Goal: Task Accomplishment & Management: Use online tool/utility

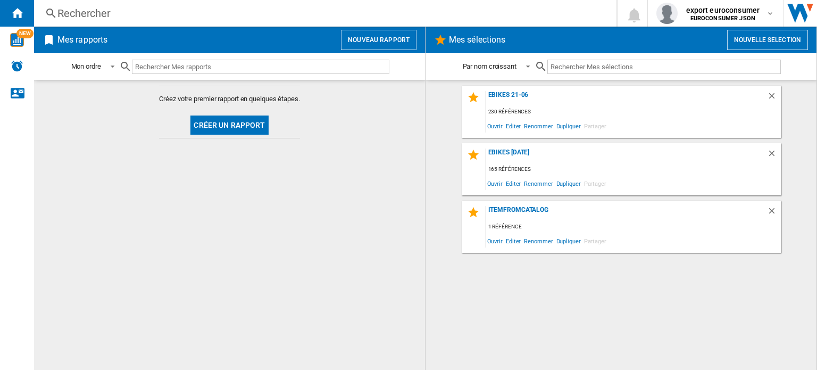
click at [364, 41] on button "Nouveau rapport" at bounding box center [379, 40] width 76 height 20
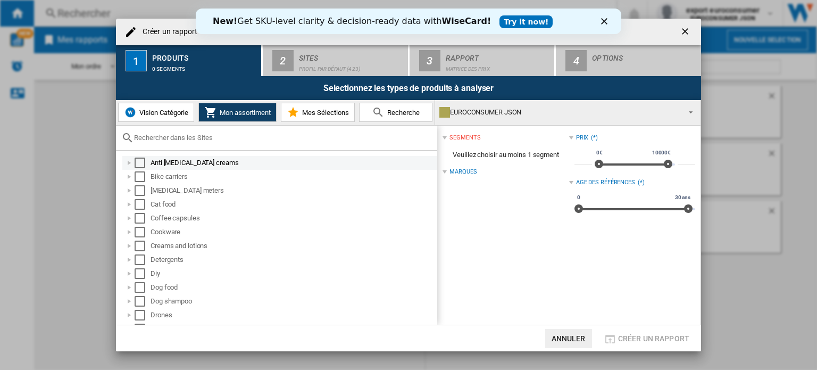
click at [138, 167] on div "Select" at bounding box center [140, 162] width 11 height 11
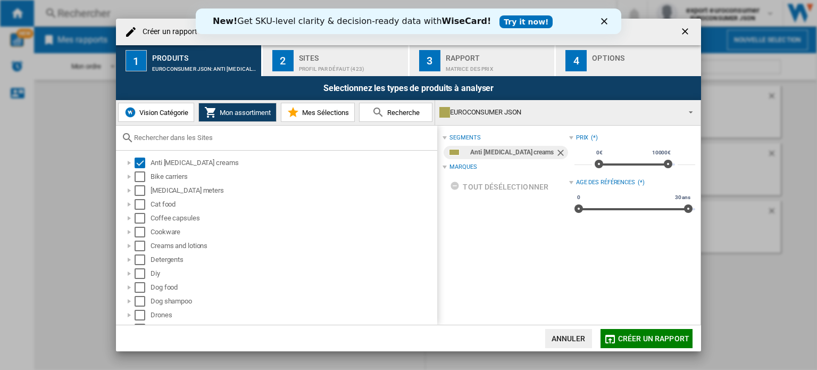
click at [374, 56] on div "Sites" at bounding box center [351, 54] width 105 height 11
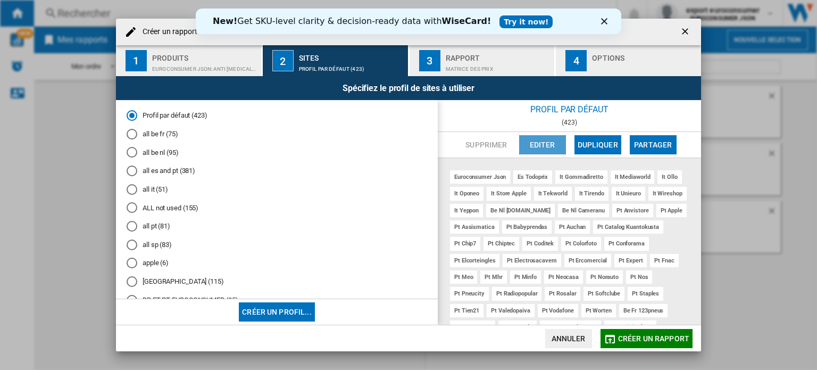
click at [540, 146] on button "Editer" at bounding box center [542, 144] width 47 height 19
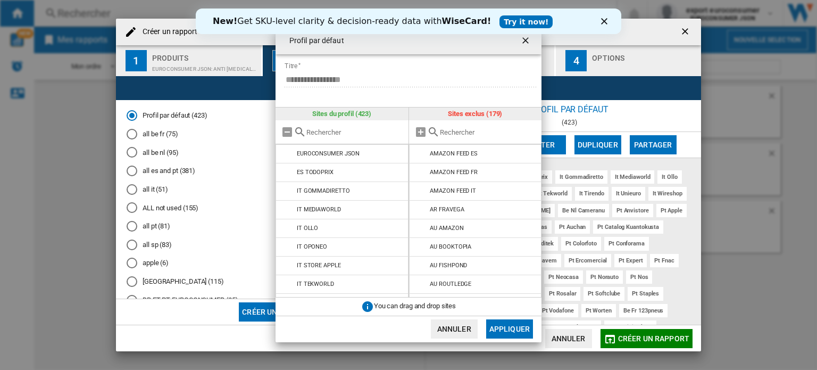
click at [455, 129] on input "text" at bounding box center [488, 132] width 97 height 8
paste input "BE NL [DOMAIN_NAME] FEED"
type input "B"
type input "fa"
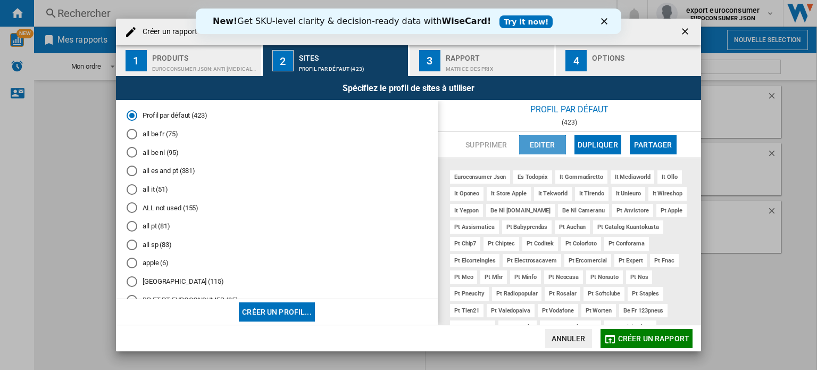
click at [524, 143] on button "Editer" at bounding box center [542, 144] width 47 height 19
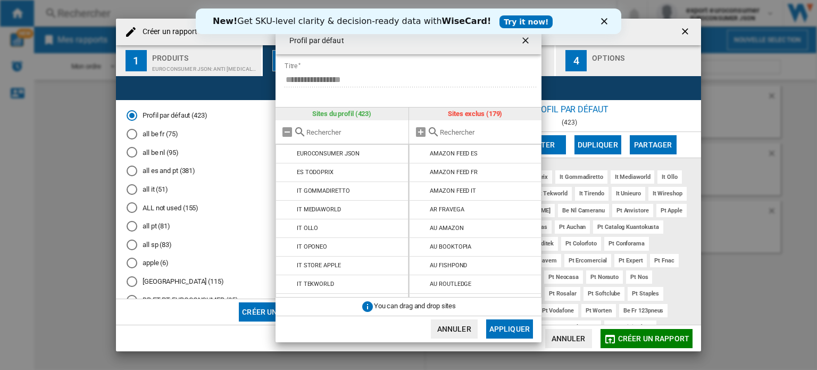
click at [342, 133] on input "{{::title}} {{::getI18NText('BUTTONS.CANCEL')}} ..." at bounding box center [354, 132] width 97 height 8
type input "ph"
click at [454, 139] on div "{{::title}} {{::getI18NText('BUTTONS.CANCEL')}} ..." at bounding box center [475, 132] width 133 height 24
click at [462, 136] on input "{{::title}} {{::getI18NText('BUTTONS.CANCEL')}} ..." at bounding box center [488, 132] width 97 height 8
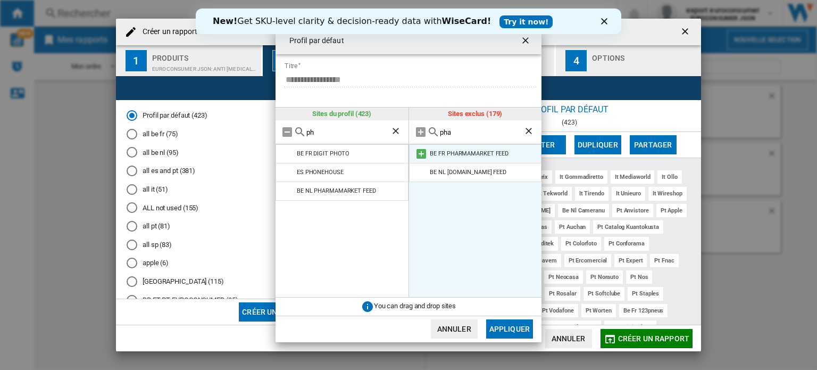
click at [422, 154] on md-icon "{{::title}} {{::getI18NText('BUTTONS.CANCEL')}} ..." at bounding box center [421, 153] width 13 height 13
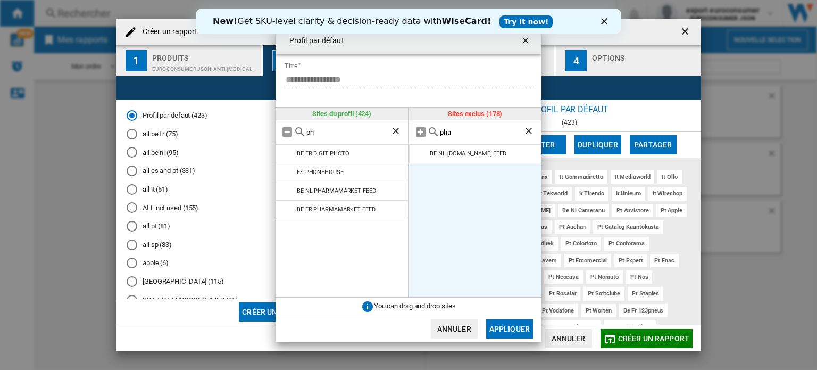
click at [455, 136] on input "pha" at bounding box center [482, 132] width 84 height 8
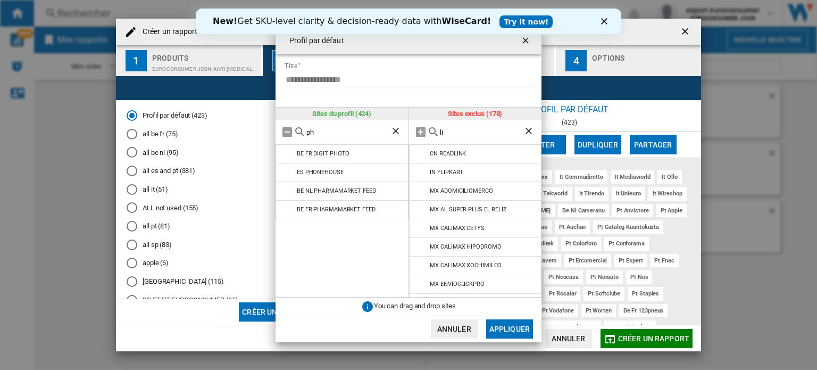
type input "l"
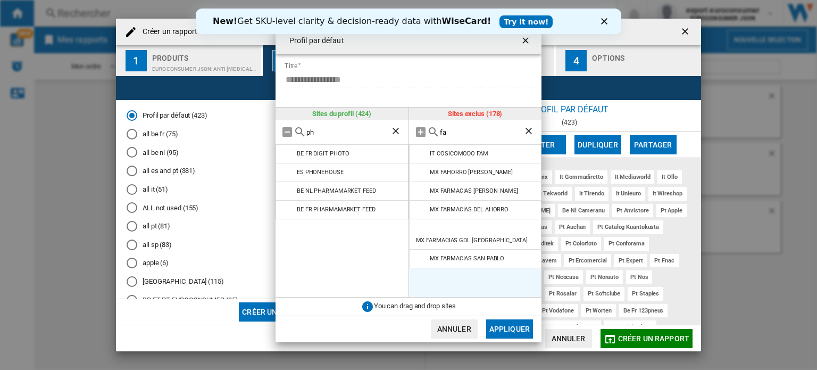
type input "fa"
click at [381, 129] on input "ph" at bounding box center [348, 132] width 84 height 8
type input "far"
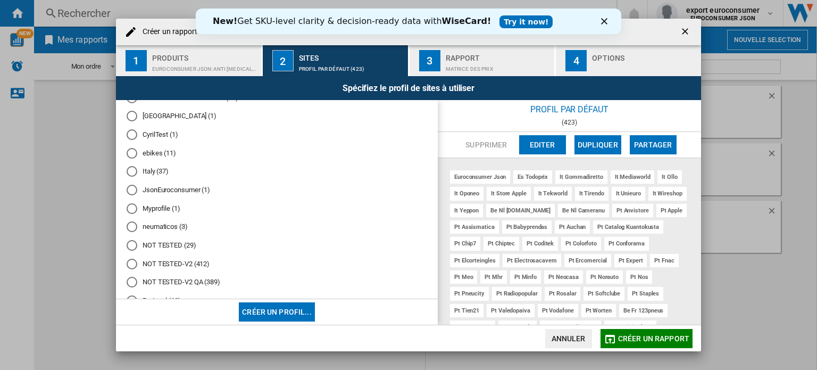
scroll to position [254, 0]
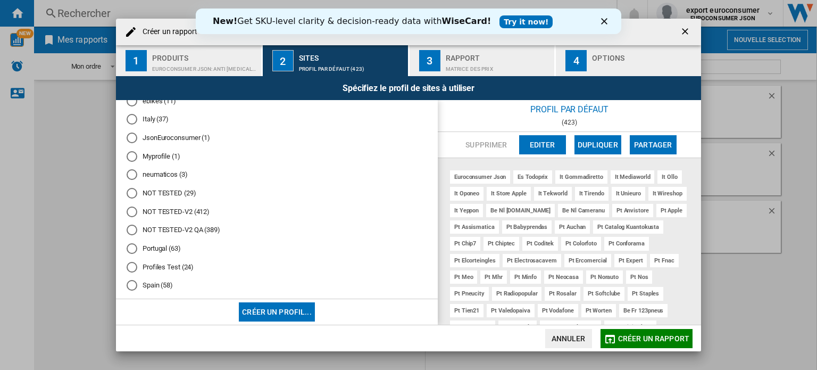
click at [177, 210] on md-radio-button "NOT TESTED-V2 (412)" at bounding box center [277, 211] width 300 height 10
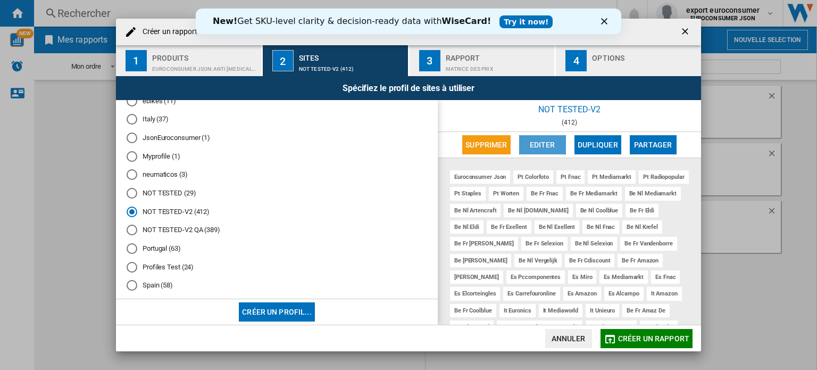
click at [554, 146] on button "Editer" at bounding box center [542, 144] width 47 height 19
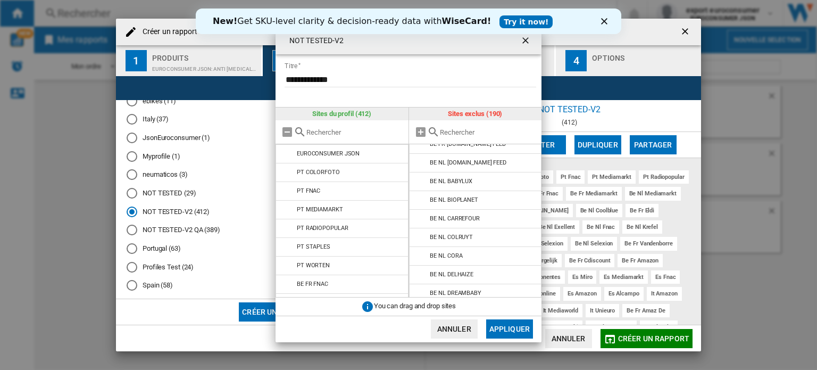
scroll to position [389, 0]
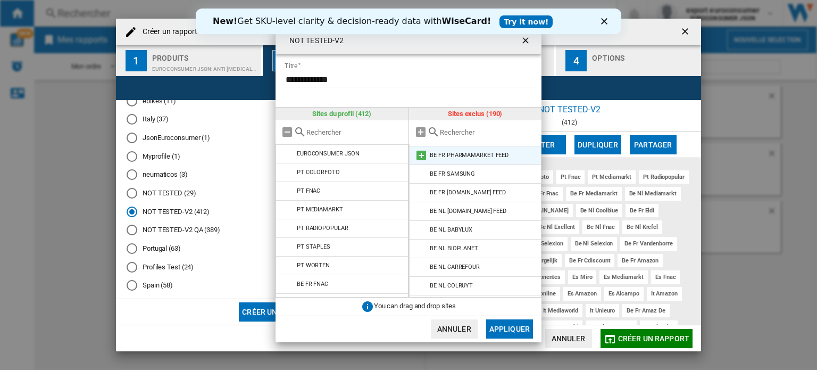
click at [416, 155] on md-icon "{{::title}} {{::getI18NText('BUTTONS.CANCEL')}} ..." at bounding box center [421, 155] width 13 height 13
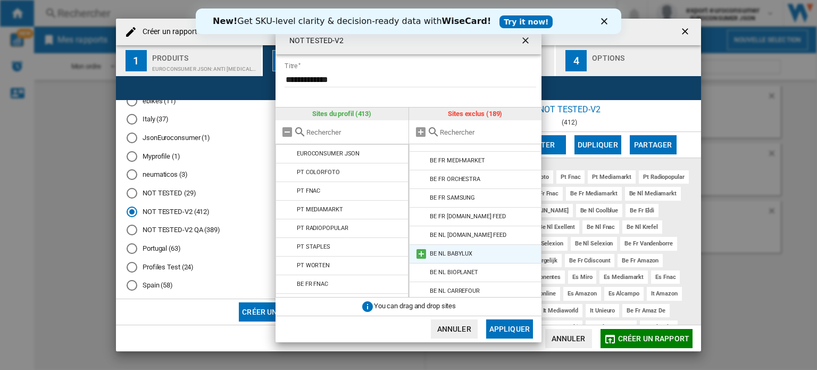
scroll to position [344, 0]
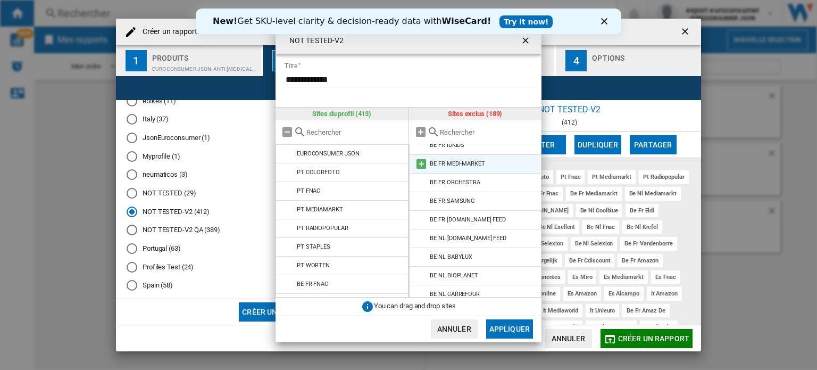
click at [422, 163] on md-icon "{{::title}} {{::getI18NText('BUTTONS.CANCEL')}} ..." at bounding box center [421, 163] width 13 height 13
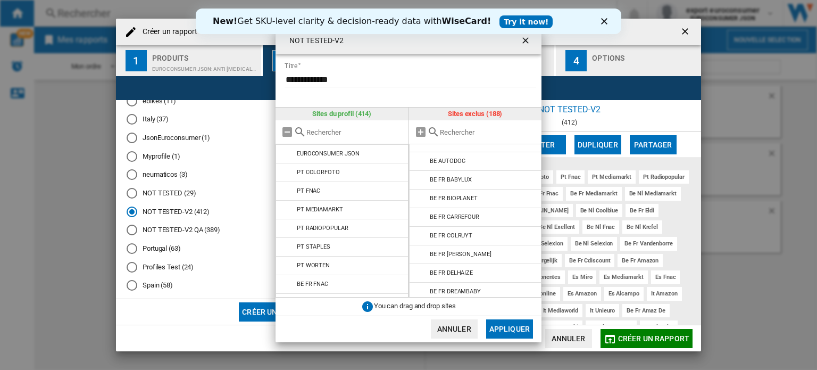
scroll to position [178, 0]
click at [522, 321] on button "Appliquer" at bounding box center [509, 328] width 47 height 19
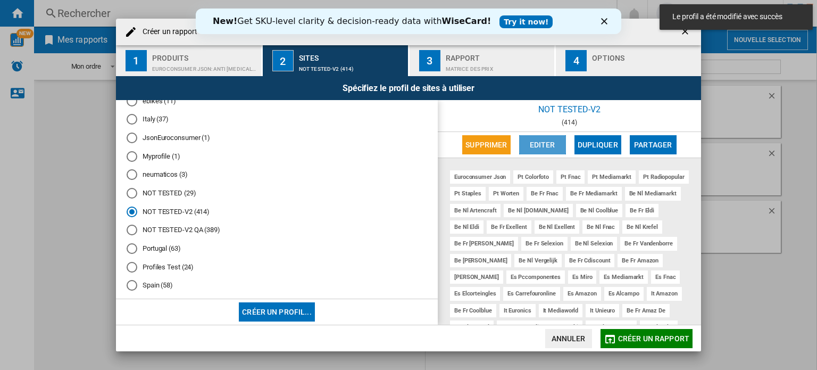
click at [553, 145] on button "Editer" at bounding box center [542, 144] width 47 height 19
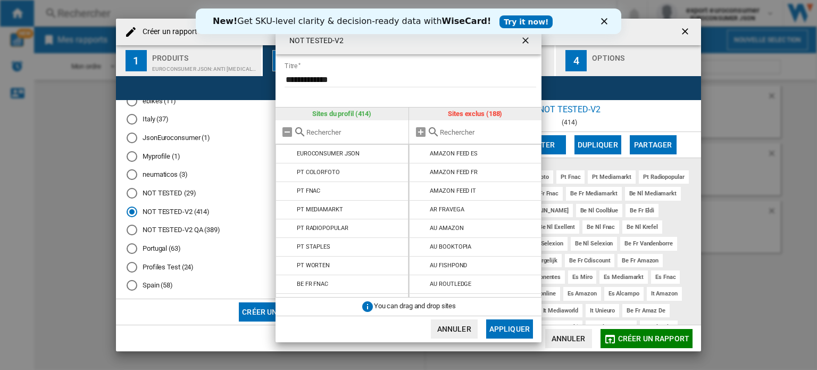
click at [365, 136] on input "{{::title}} {{::getI18NText('BUTTONS.CANCEL')}} ..." at bounding box center [354, 132] width 97 height 8
click at [394, 129] on div "fa" at bounding box center [341, 132] width 133 height 24
type input "fa"
click at [394, 129] on ng-md-icon "Effacer la recherche" at bounding box center [396, 132] width 13 height 13
click at [364, 138] on div "{{::title}} {{::getI18NText('BUTTONS.CANCEL')}} ..." at bounding box center [341, 132] width 133 height 24
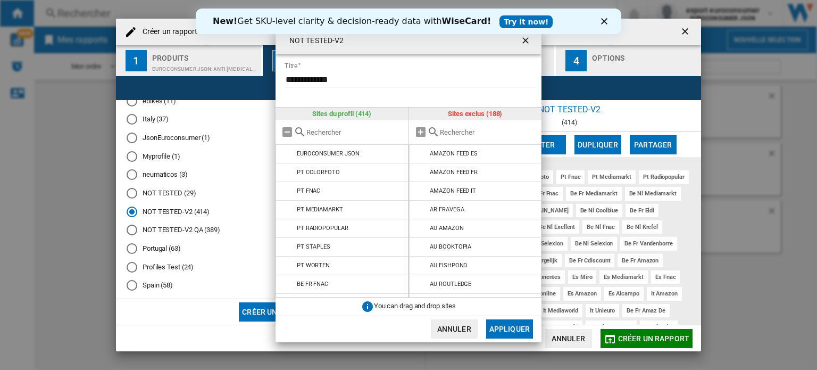
click at [358, 133] on input "{{::title}} {{::getI18NText('BUTTONS.CANCEL')}} ..." at bounding box center [354, 132] width 97 height 8
type input "medi"
click at [456, 134] on input "{{::title}} {{::getI18NText('BUTTONS.CANCEL')}} ..." at bounding box center [488, 132] width 97 height 8
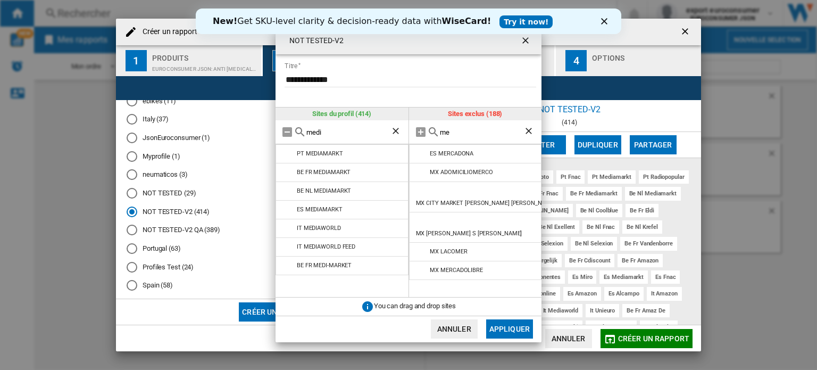
type input "m"
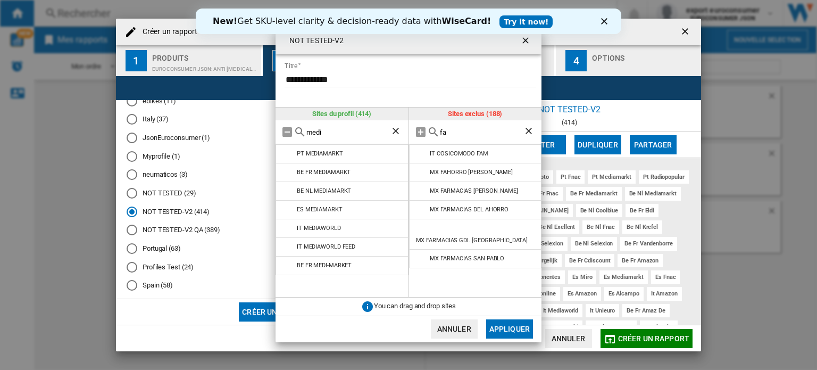
type input "f"
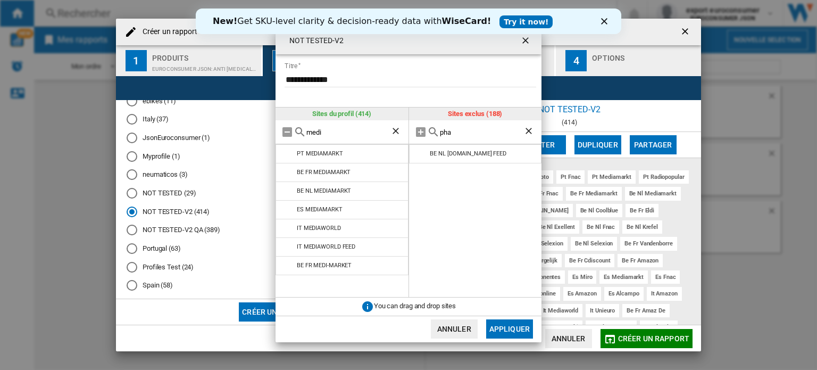
type input "pha"
click at [514, 327] on button "Appliquer" at bounding box center [509, 328] width 47 height 19
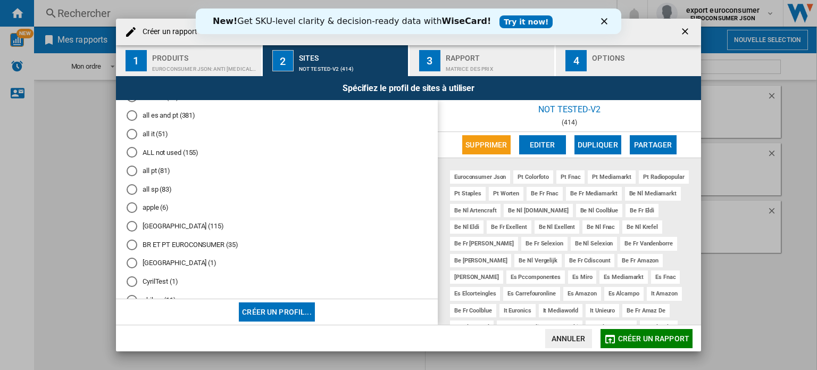
scroll to position [0, 0]
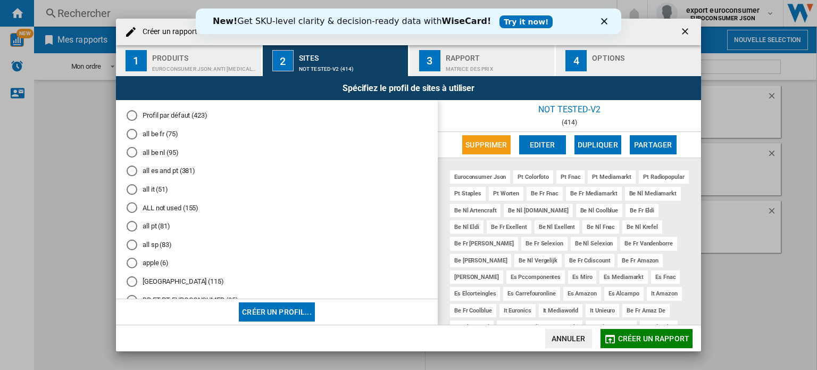
click at [188, 115] on md-radio-button "Profil par défaut (423)" at bounding box center [277, 116] width 300 height 10
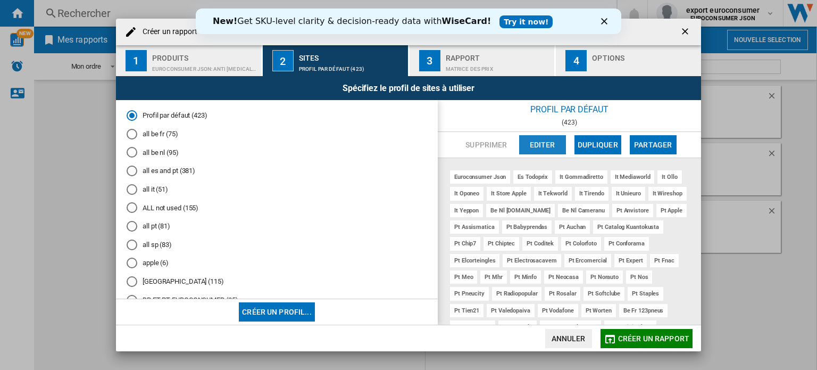
click at [536, 143] on button "Editer" at bounding box center [542, 144] width 47 height 19
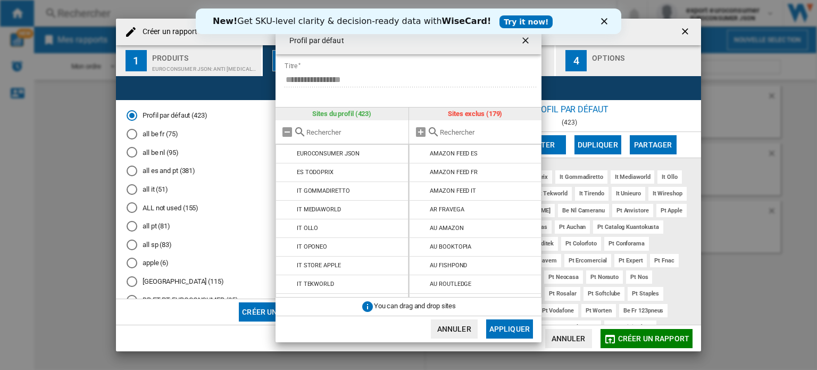
click at [462, 132] on input "{{::title}} {{::getI18NText('BUTTONS.CANCEL')}} ..." at bounding box center [488, 132] width 97 height 8
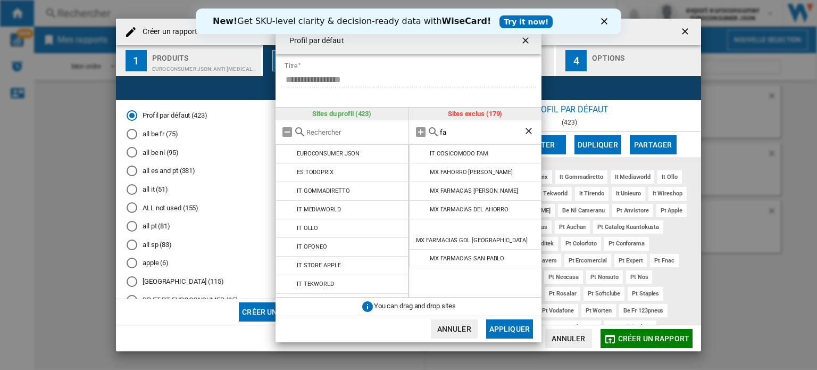
type input "f"
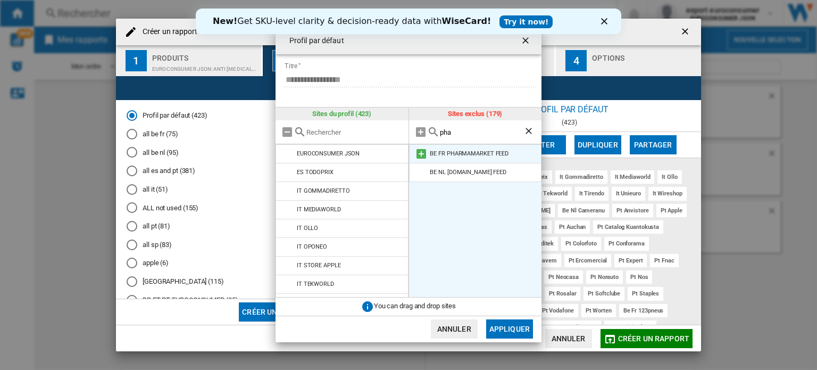
click at [419, 154] on md-icon "{{::title}} {{::getI18NText('BUTTONS.CANCEL')}} ..." at bounding box center [421, 153] width 13 height 13
click at [456, 136] on input "pha" at bounding box center [482, 132] width 84 height 8
type input "medi"
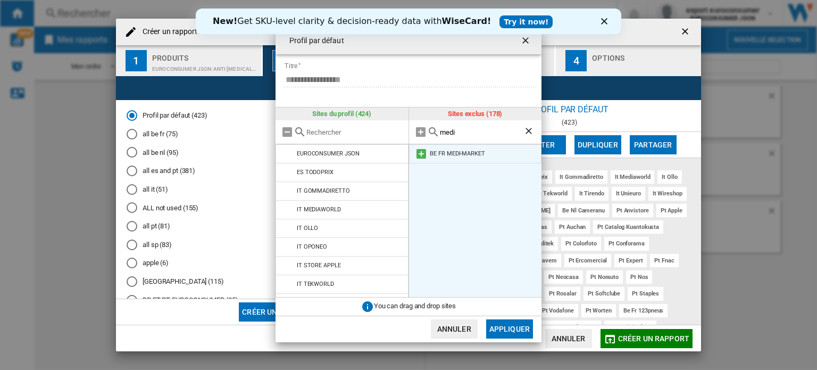
click at [415, 150] on md-icon "{{::title}} {{::getI18NText('BUTTONS.CANCEL')}} ..." at bounding box center [421, 153] width 13 height 13
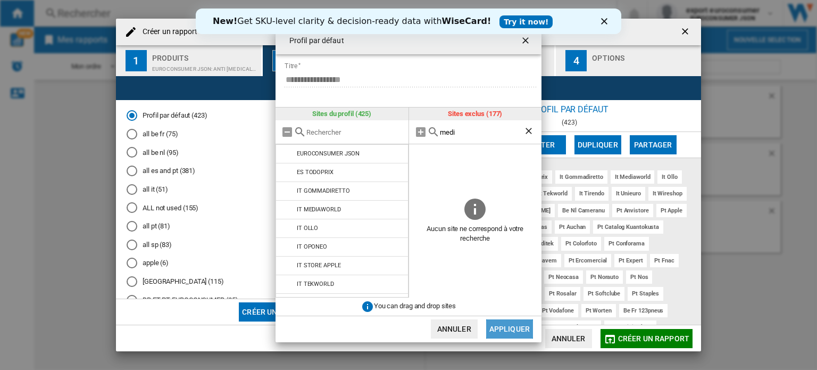
click at [517, 330] on button "Appliquer" at bounding box center [509, 328] width 47 height 19
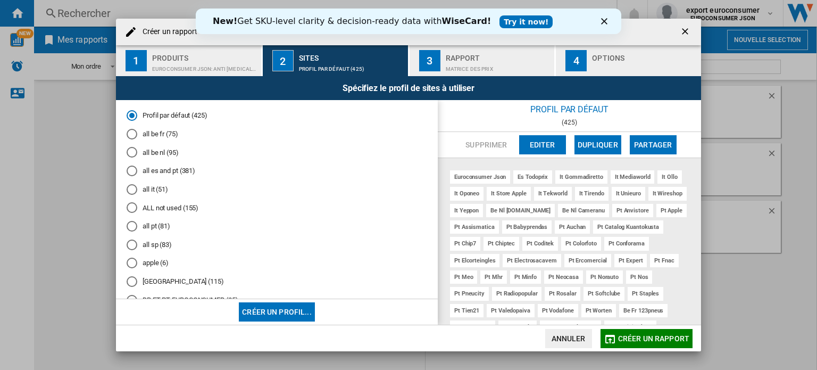
click at [686, 32] on md-toast "Le profil a été modifié avec succès" at bounding box center [736, 17] width 162 height 34
click at [686, 32] on ng-md-icon "getI18NText('BUTTONS.CLOSE_DIALOG')" at bounding box center [686, 32] width 13 height 13
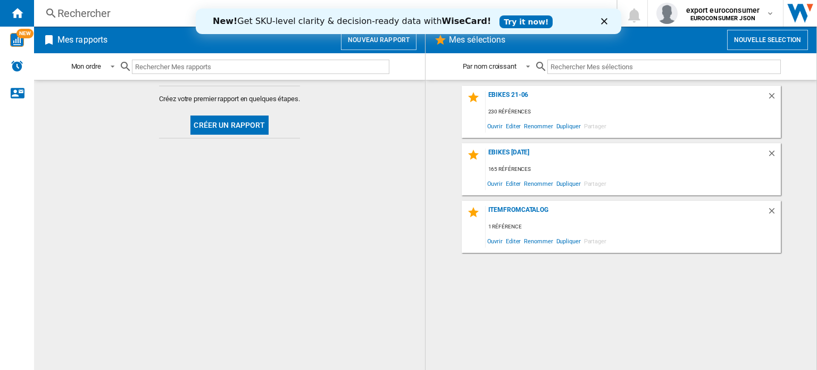
click at [606, 19] on polygon "Close" at bounding box center [604, 21] width 6 height 6
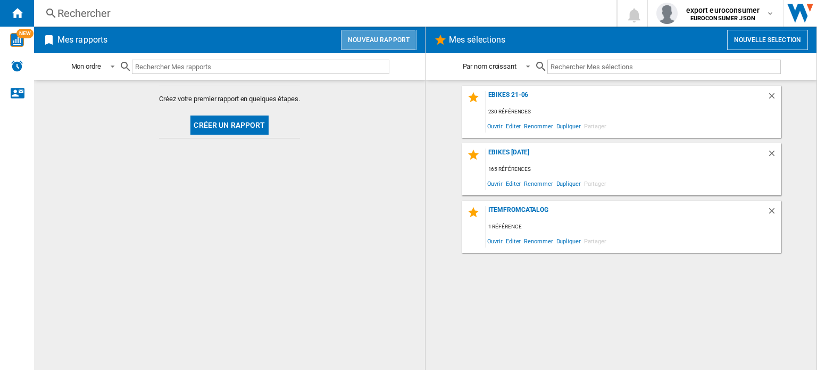
click at [391, 37] on button "Nouveau rapport" at bounding box center [379, 40] width 76 height 20
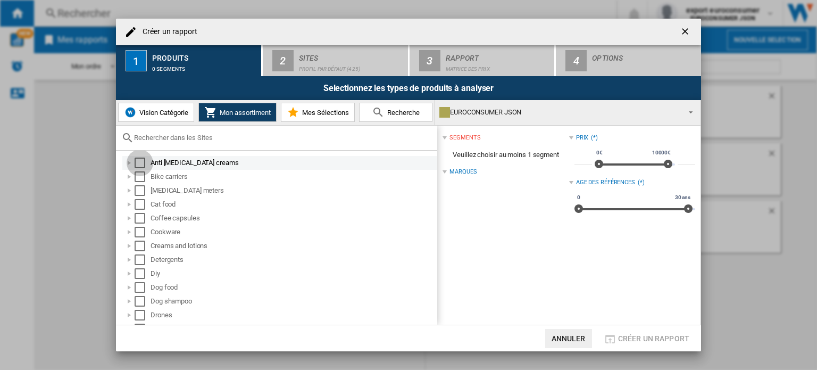
click at [138, 163] on div "Select" at bounding box center [140, 162] width 11 height 11
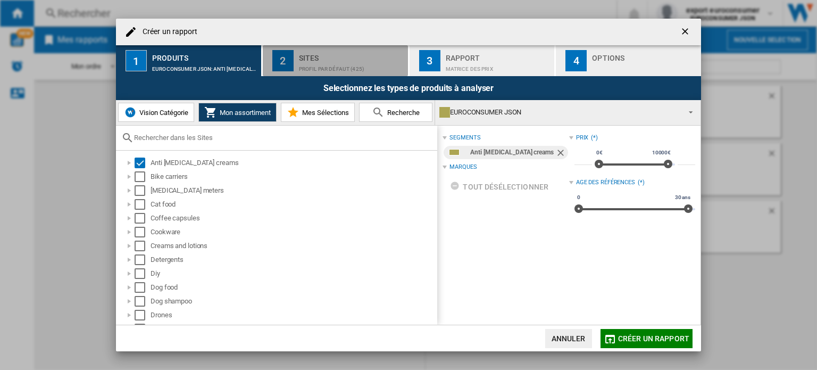
click at [361, 55] on div "Sites" at bounding box center [351, 54] width 105 height 11
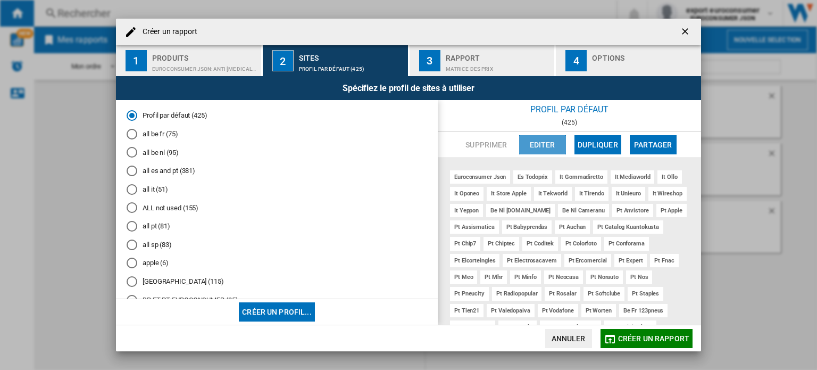
click at [548, 140] on button "Editer" at bounding box center [542, 144] width 47 height 19
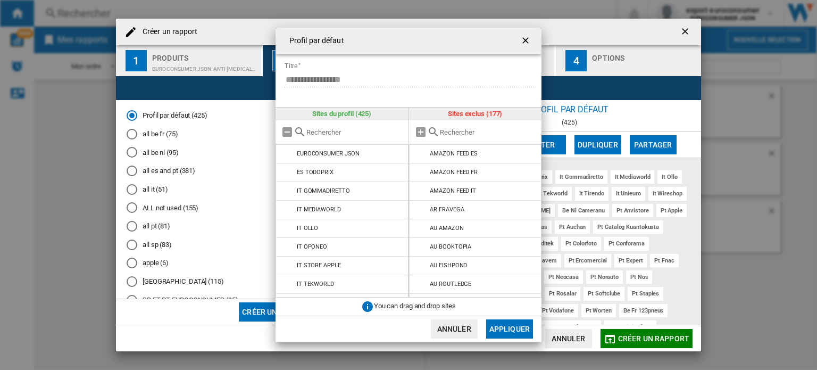
click at [489, 131] on input "{{::title}} {{::getI18NText('BUTTONS.CANCEL')}} ..." at bounding box center [488, 132] width 97 height 8
paste input "BE NL [DOMAIN_NAME] FEED"
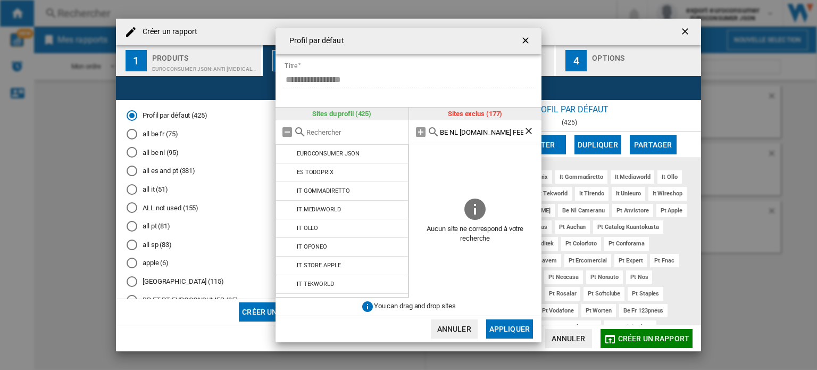
click at [461, 132] on input "BE NL [DOMAIN_NAME] FEED" at bounding box center [482, 132] width 84 height 8
click at [515, 131] on input "[DOMAIN_NAME] FEED" at bounding box center [482, 132] width 84 height 8
type input "farmaline"
click at [372, 131] on input "{{::title}} {{::getI18NText('BUTTONS.CANCEL')}} ..." at bounding box center [354, 132] width 97 height 8
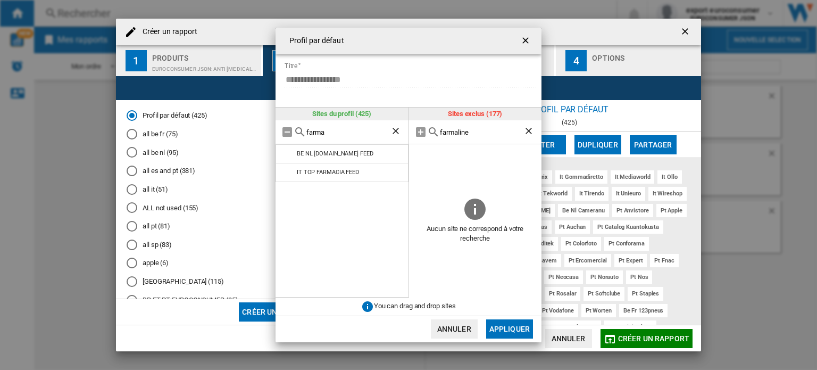
type input "farma"
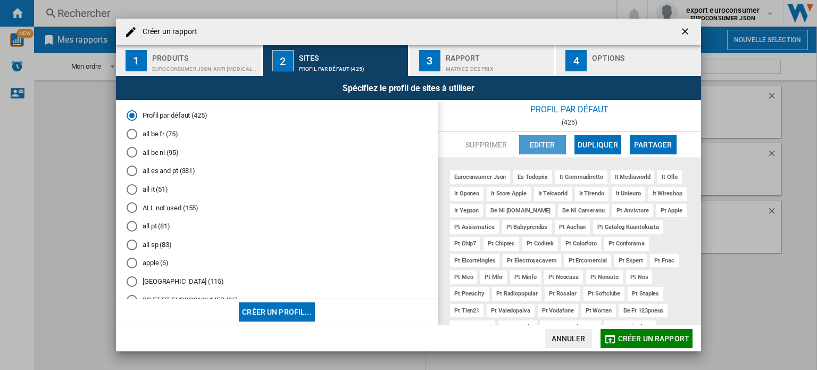
click at [538, 137] on button "Editer" at bounding box center [542, 144] width 47 height 19
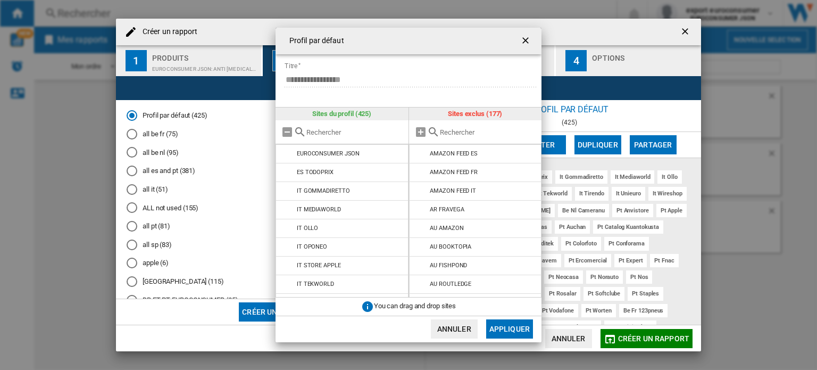
click at [489, 130] on input "{{::title}} {{::getI18NText('BUTTONS.CANCEL')}} ..." at bounding box center [488, 132] width 97 height 8
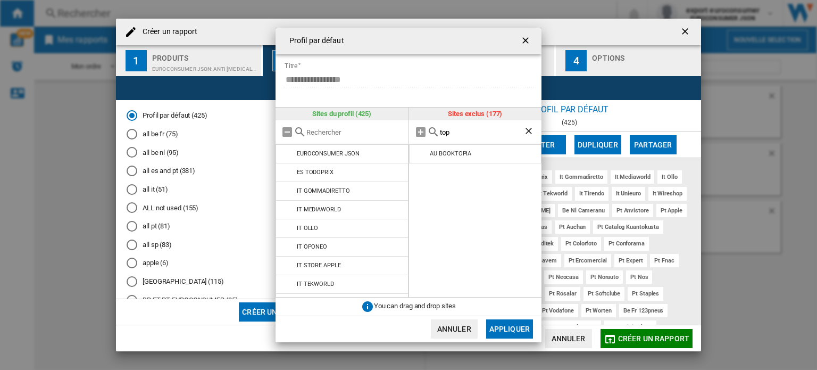
type input "top"
click at [357, 128] on input "{{::title}} {{::getI18NText('BUTTONS.CANCEL')}} ..." at bounding box center [354, 132] width 97 height 8
click at [356, 130] on input "{{::title}} {{::getI18NText('BUTTONS.CANCEL')}} ..." at bounding box center [354, 132] width 97 height 8
type input "top"
